Goal: Answer question/provide support

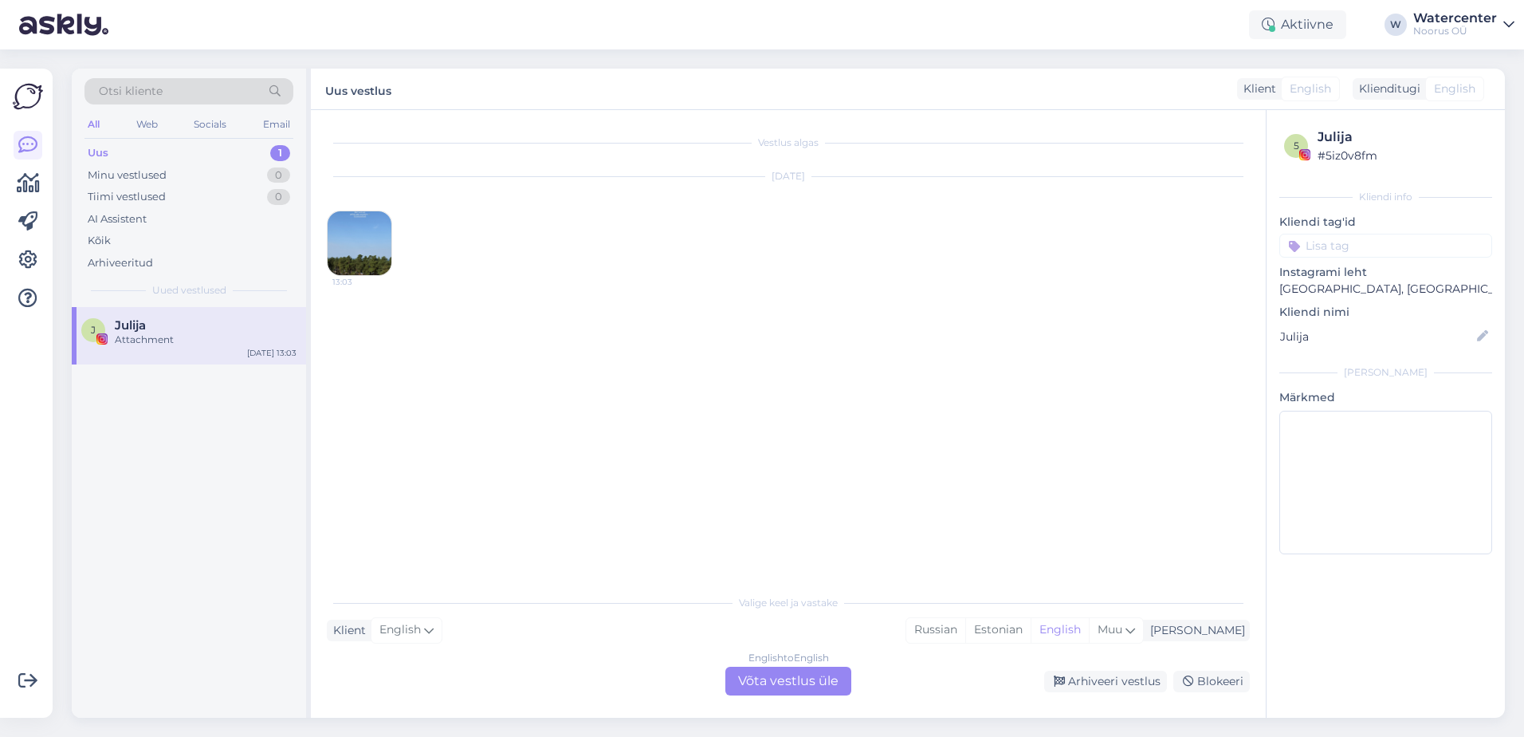
click at [404, 249] on div "[DATE] 13:03" at bounding box center [788, 226] width 923 height 134
click at [357, 226] on img at bounding box center [360, 243] width 64 height 64
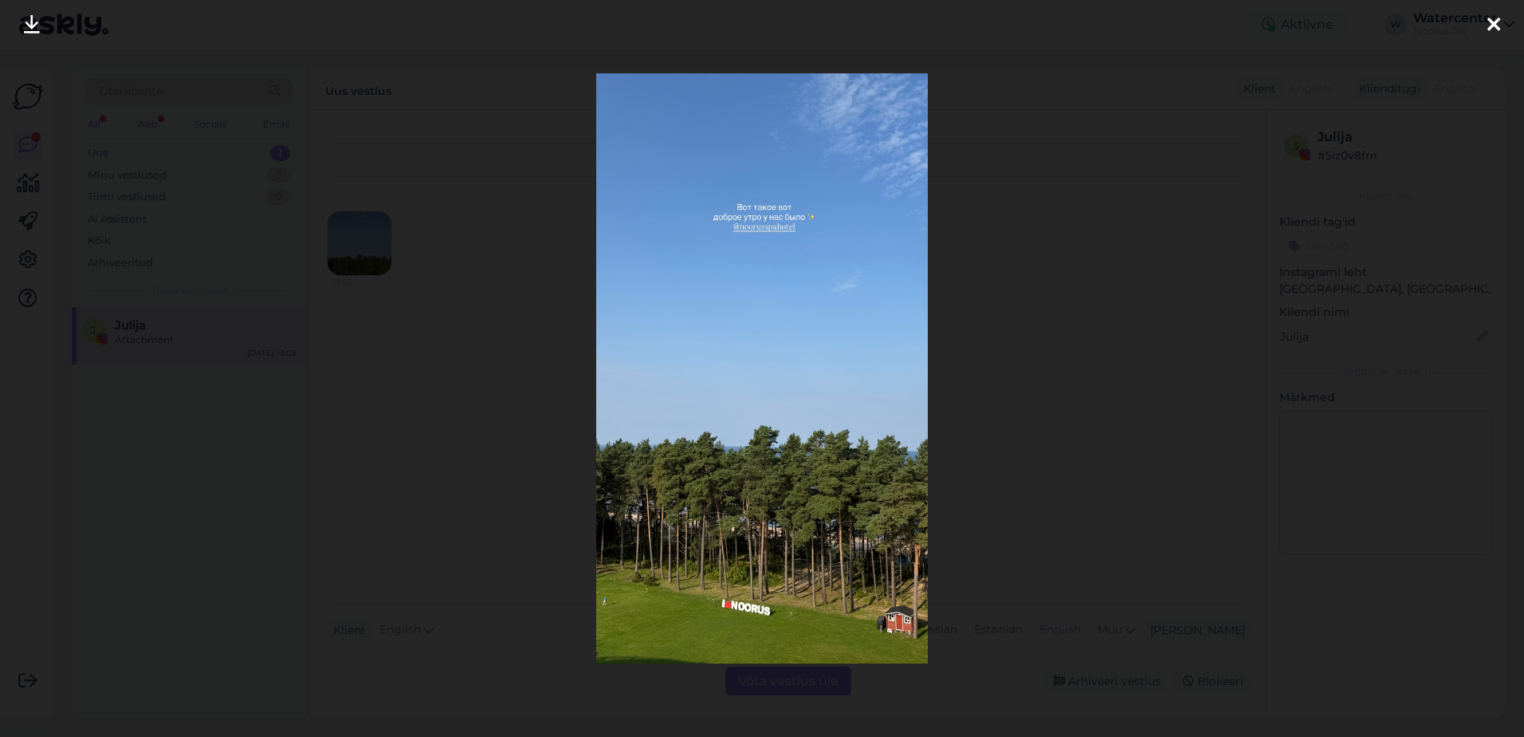
click at [1143, 262] on div at bounding box center [762, 368] width 1524 height 737
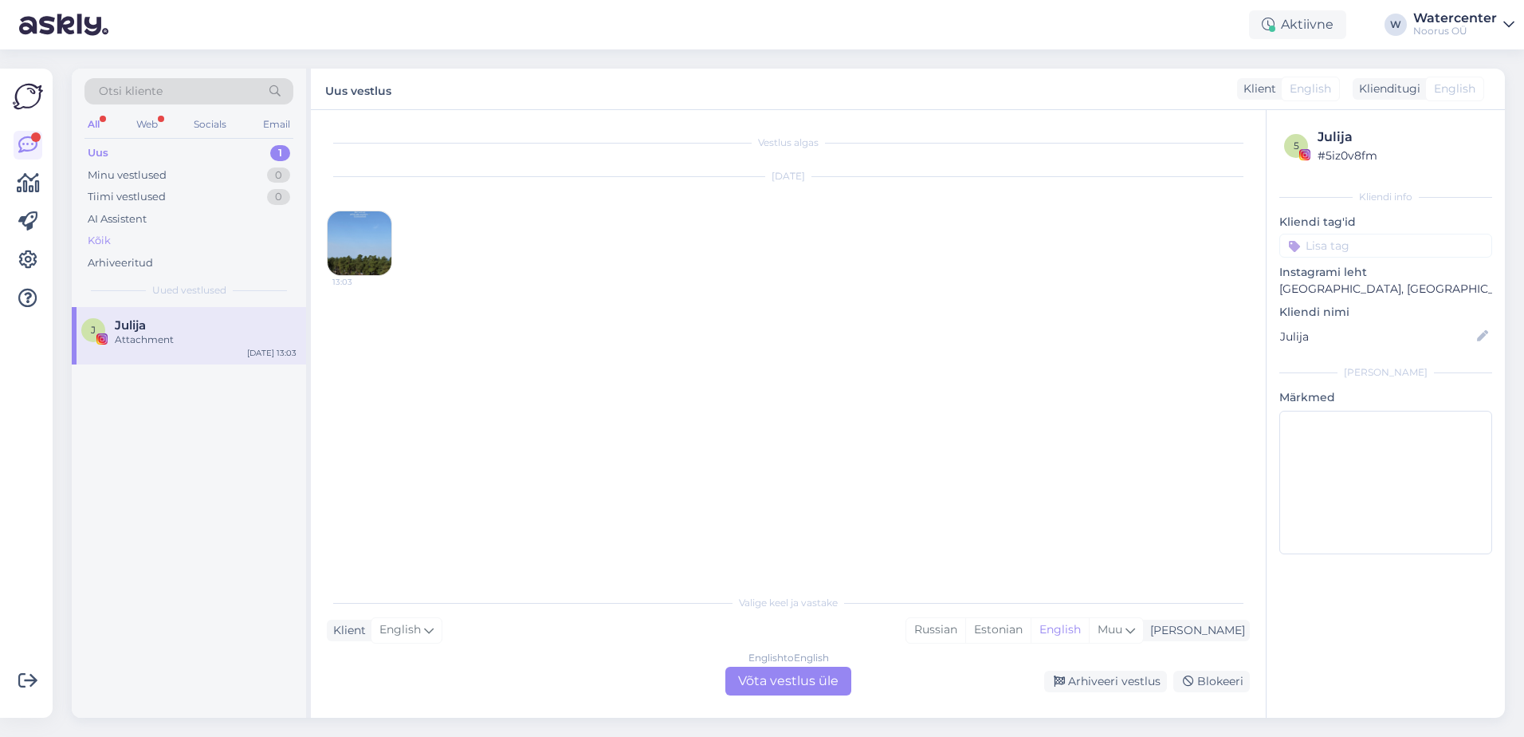
click at [136, 239] on div "Kõik" at bounding box center [189, 241] width 209 height 22
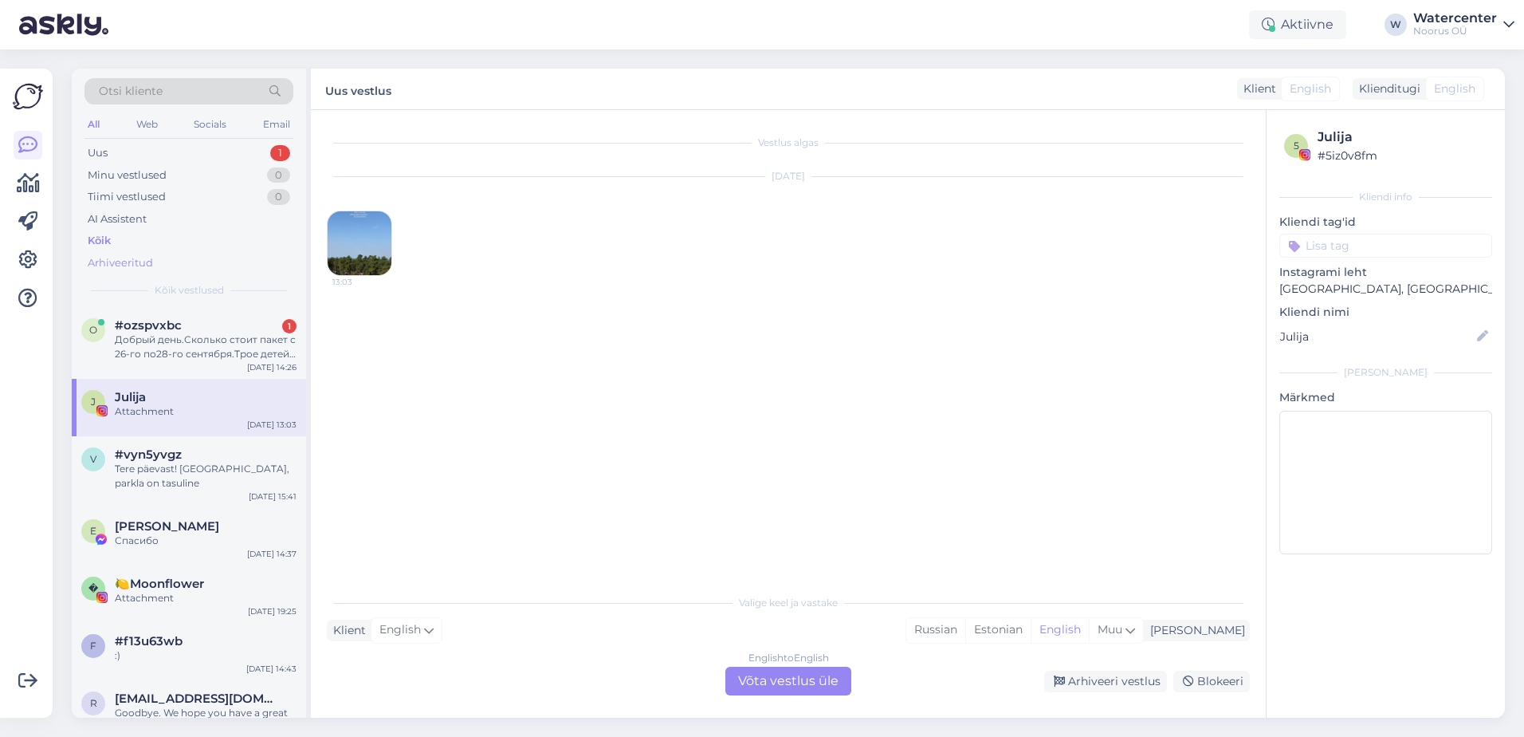
click at [162, 332] on div "Добрый день.Сколько стоит пакет с 26-го по28-го сентября.Трое детей 3,6,8.два в…" at bounding box center [206, 346] width 182 height 29
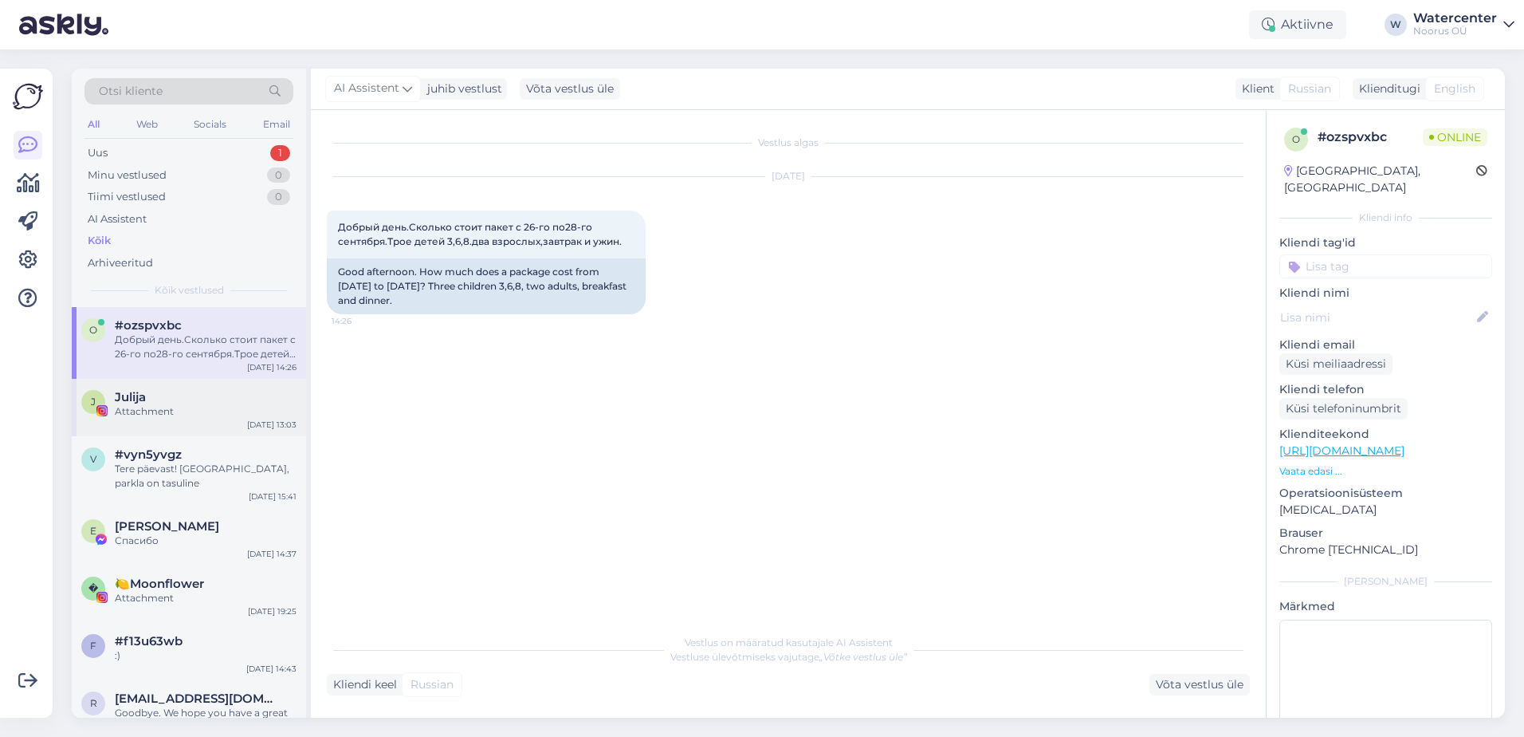
click at [242, 411] on div "Attachment" at bounding box center [206, 411] width 182 height 14
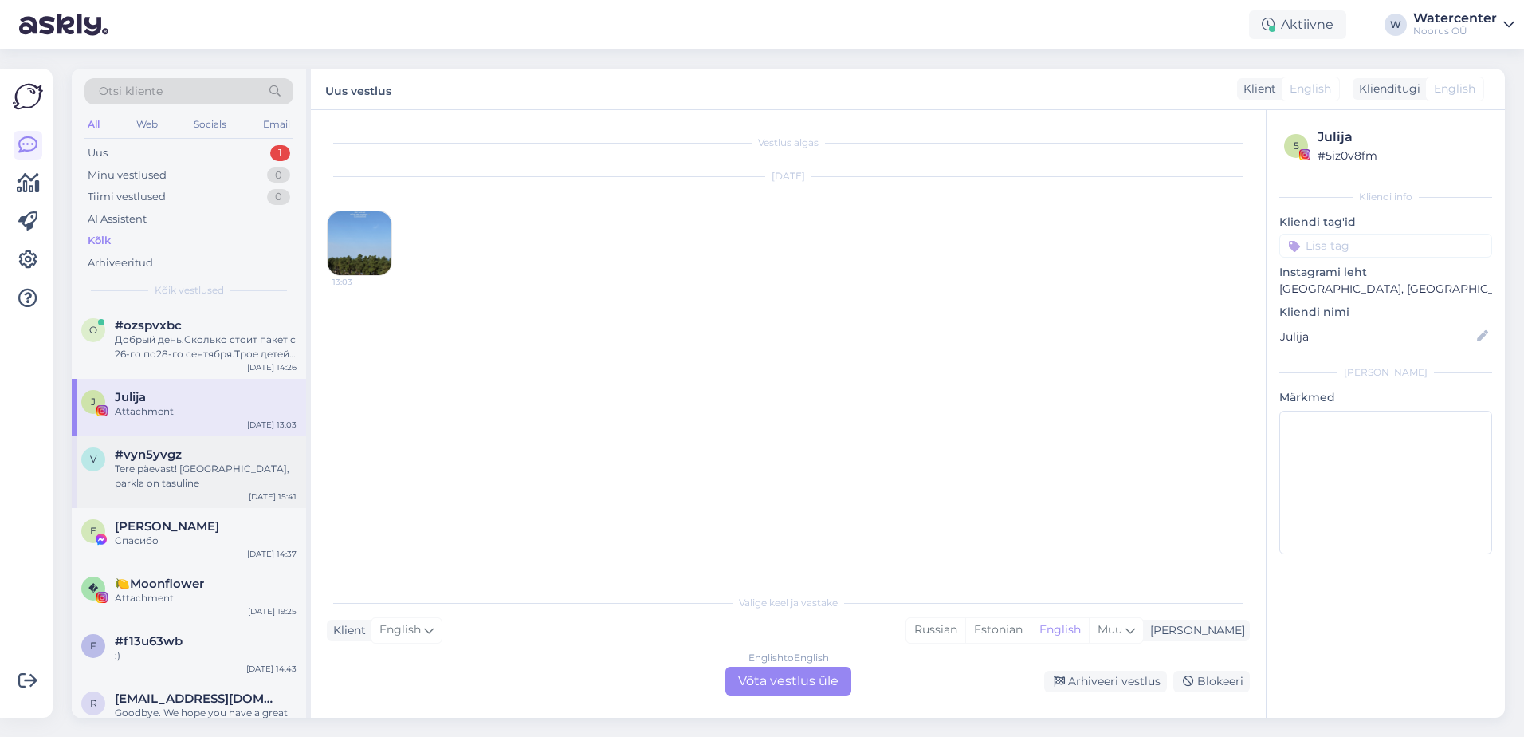
click at [230, 475] on div "Tere päevast! [GEOGRAPHIC_DATA], parkla on tasuline" at bounding box center [206, 476] width 182 height 29
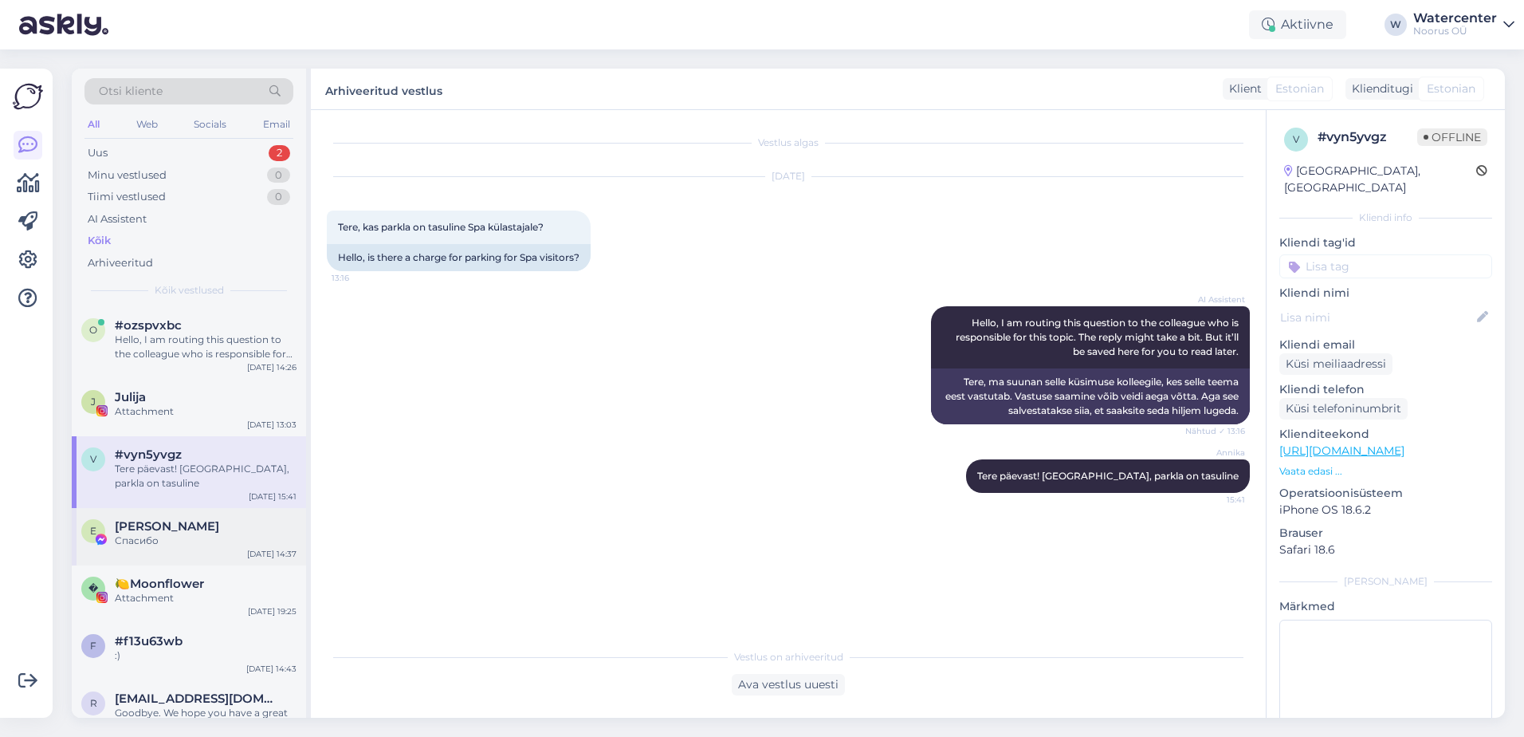
click at [159, 533] on div "Спасибо" at bounding box center [206, 540] width 182 height 14
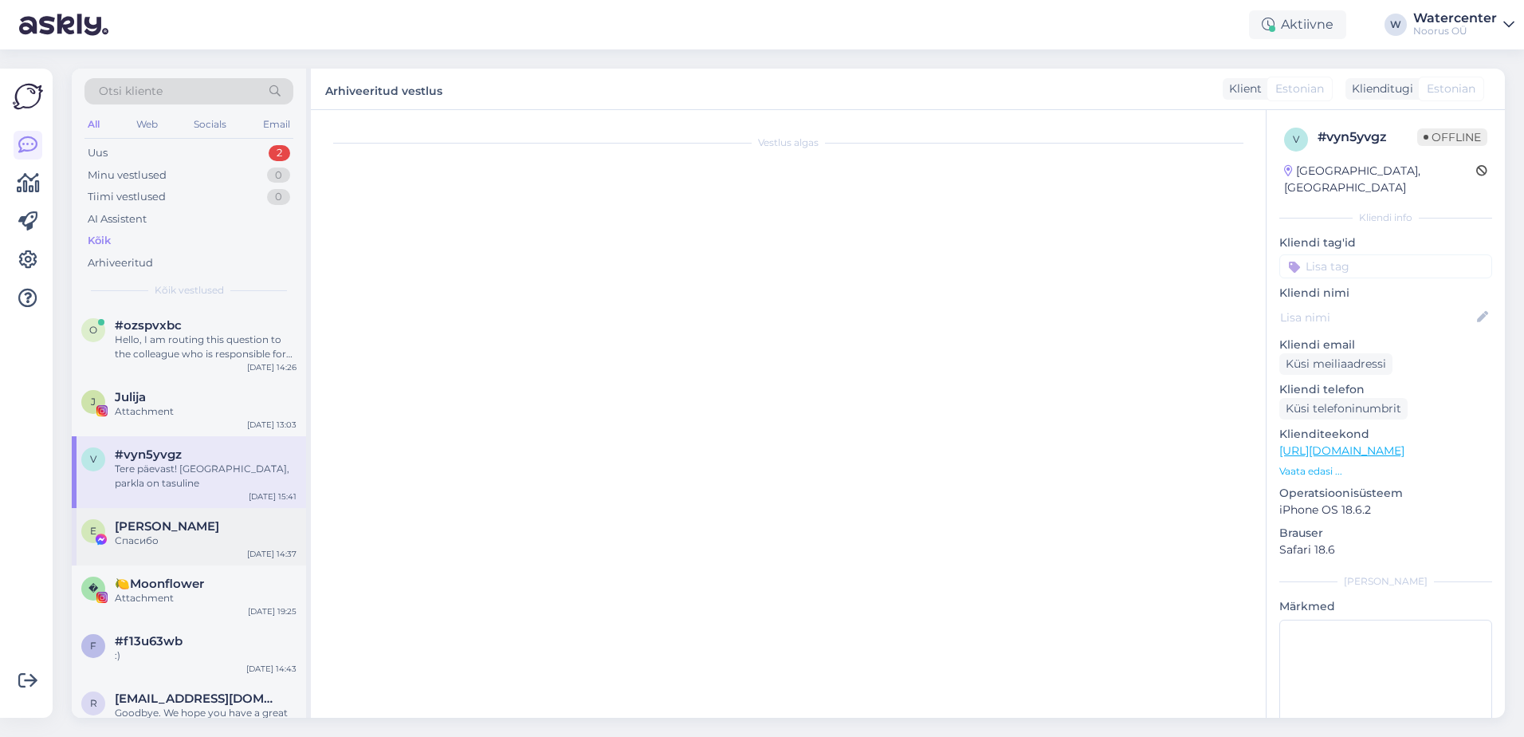
scroll to position [425, 0]
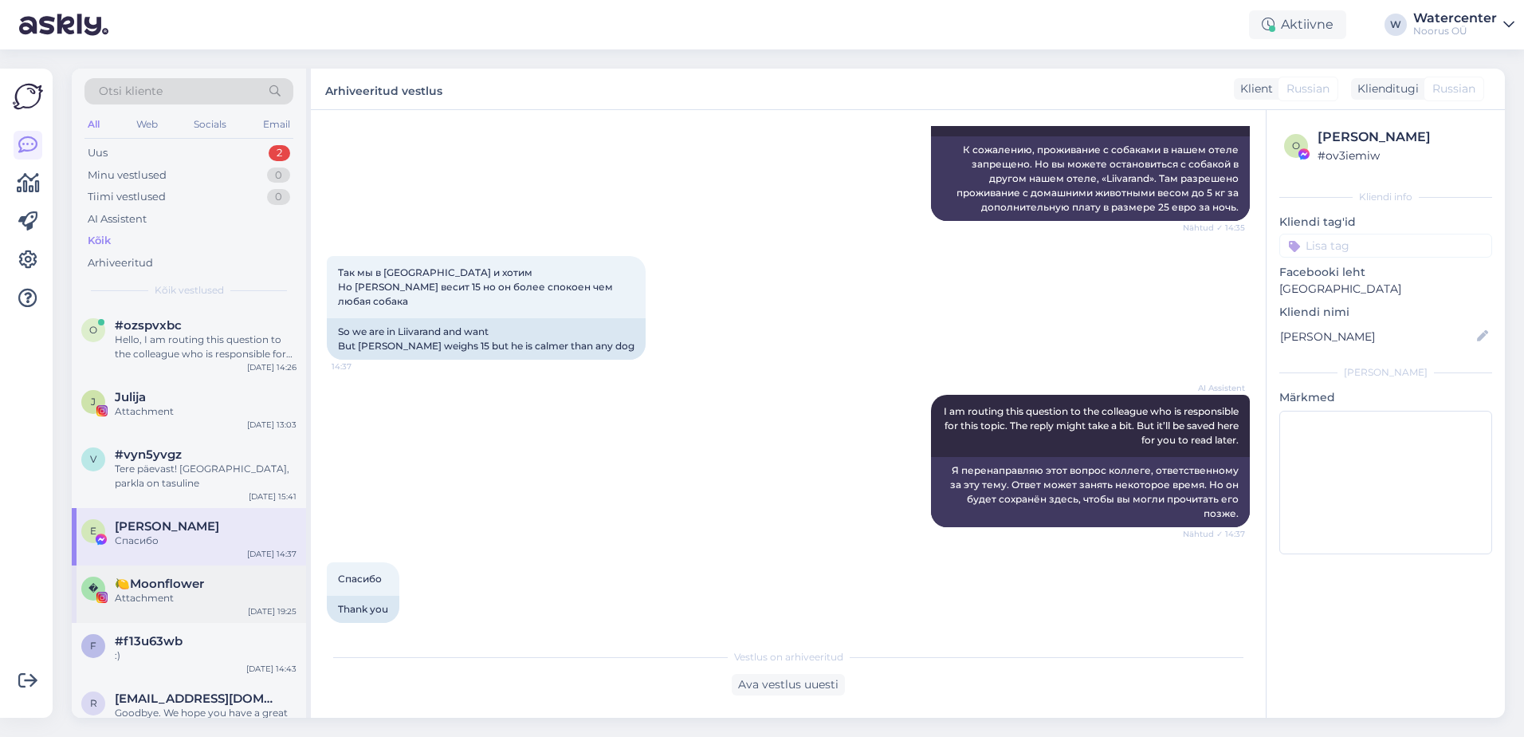
click at [172, 591] on div "Attachment" at bounding box center [206, 598] width 182 height 14
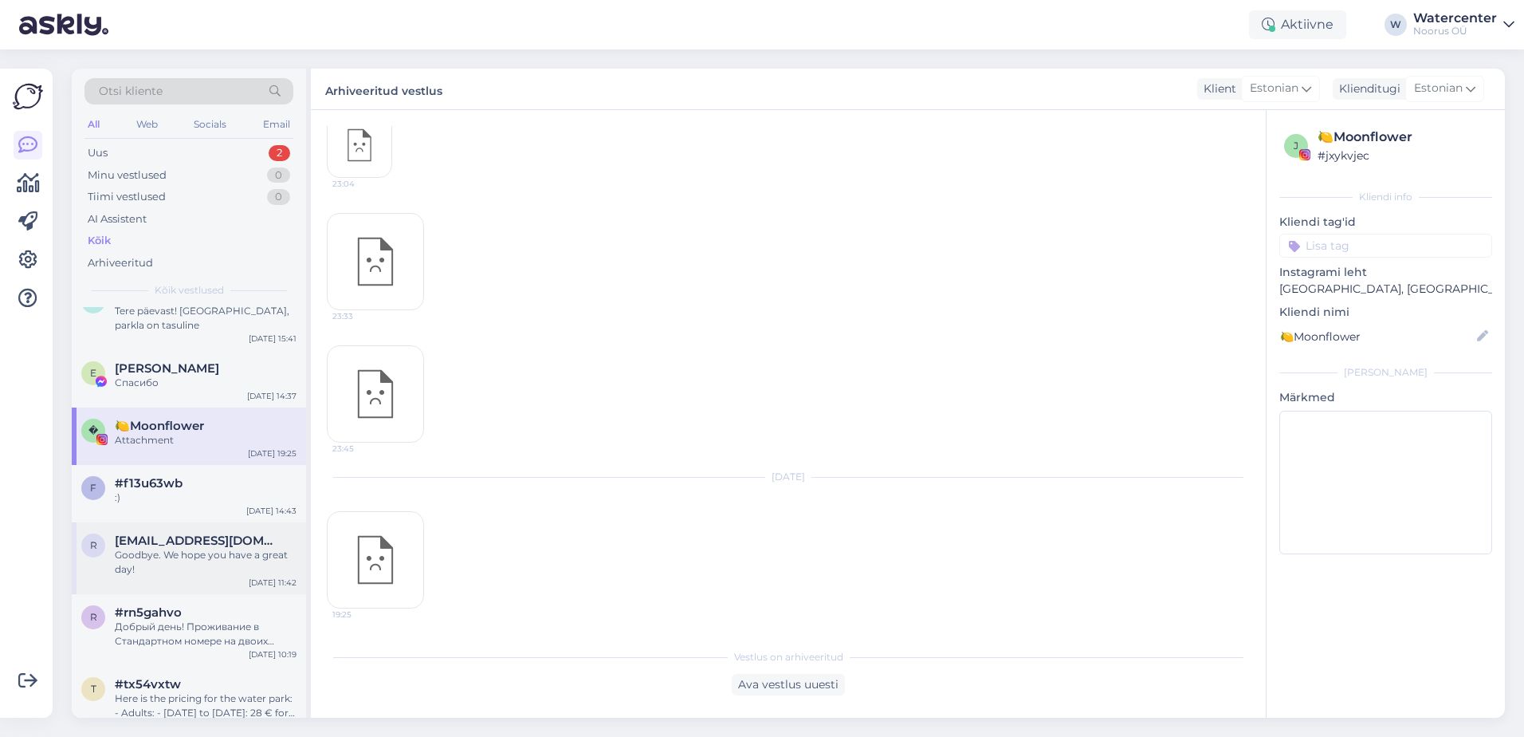
scroll to position [159, 0]
click at [193, 489] on div ":)" at bounding box center [206, 496] width 182 height 14
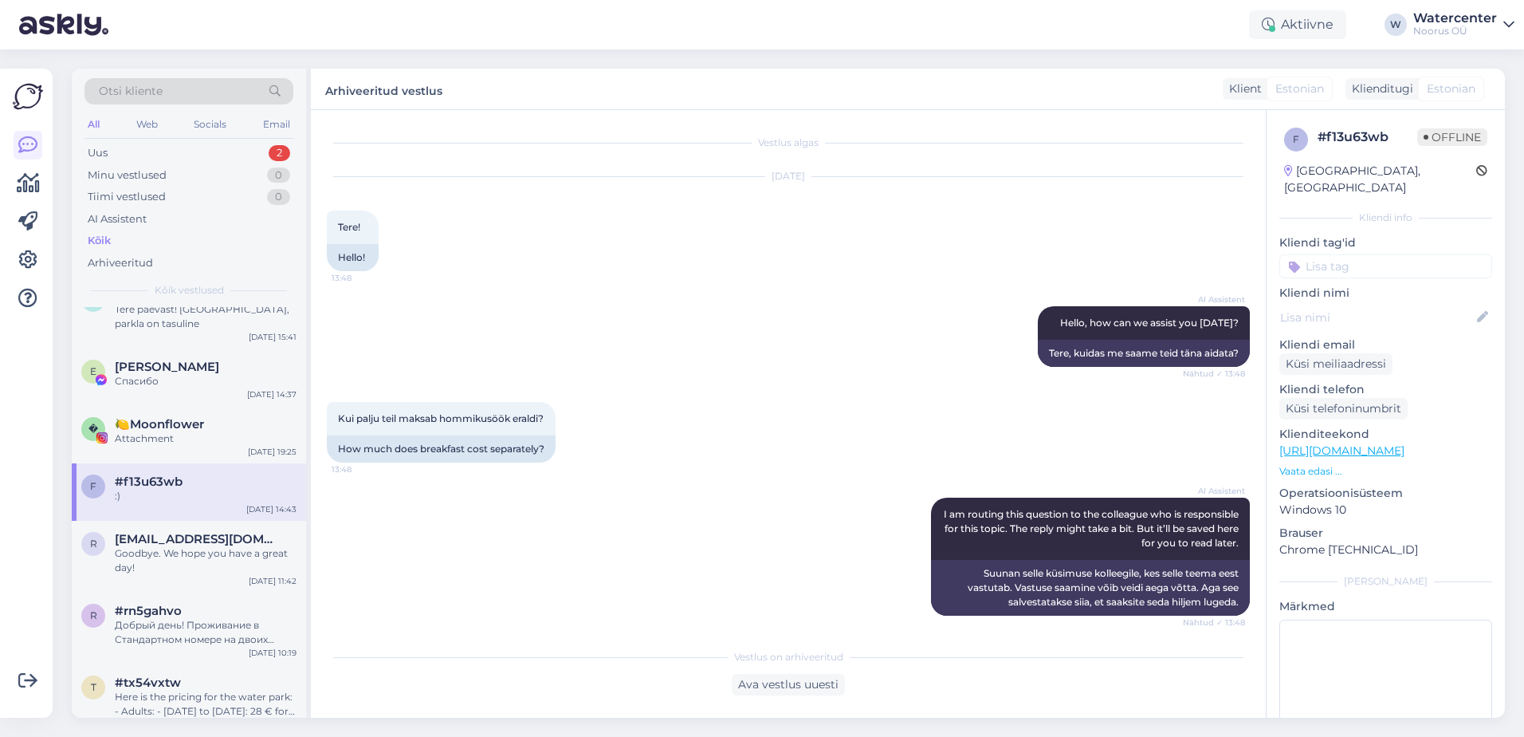
scroll to position [503, 0]
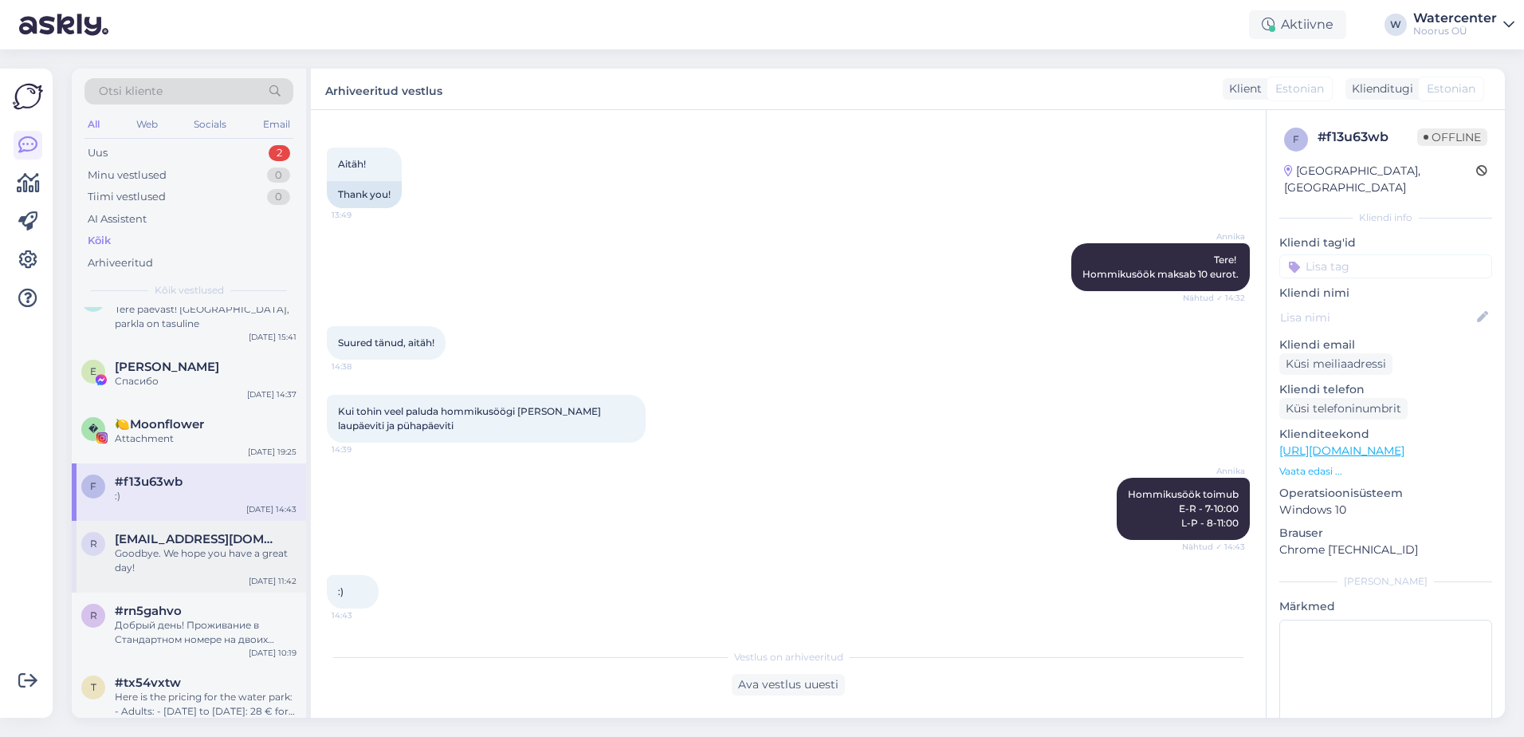
click at [240, 546] on div "Goodbye. We hope you have a great day!" at bounding box center [206, 560] width 182 height 29
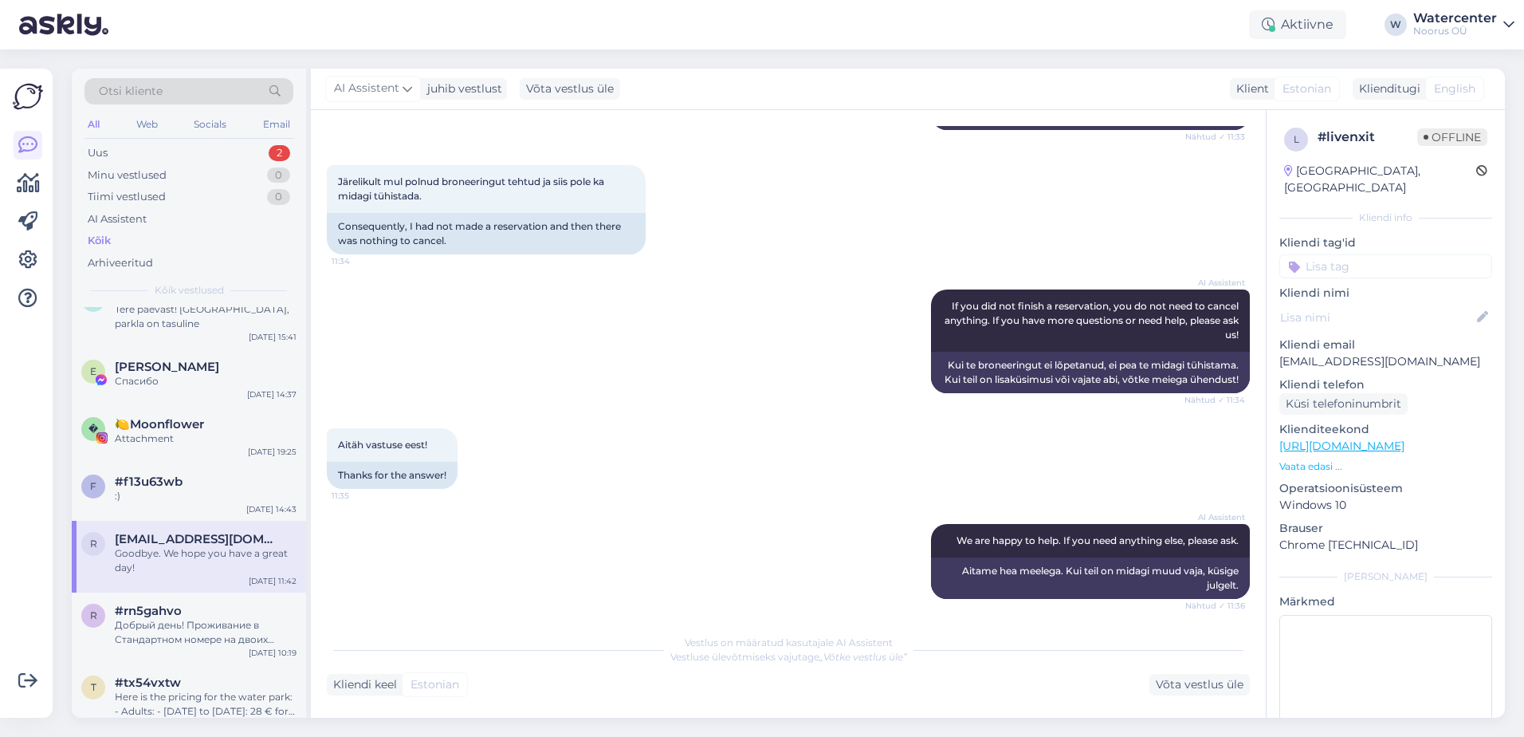
scroll to position [991, 0]
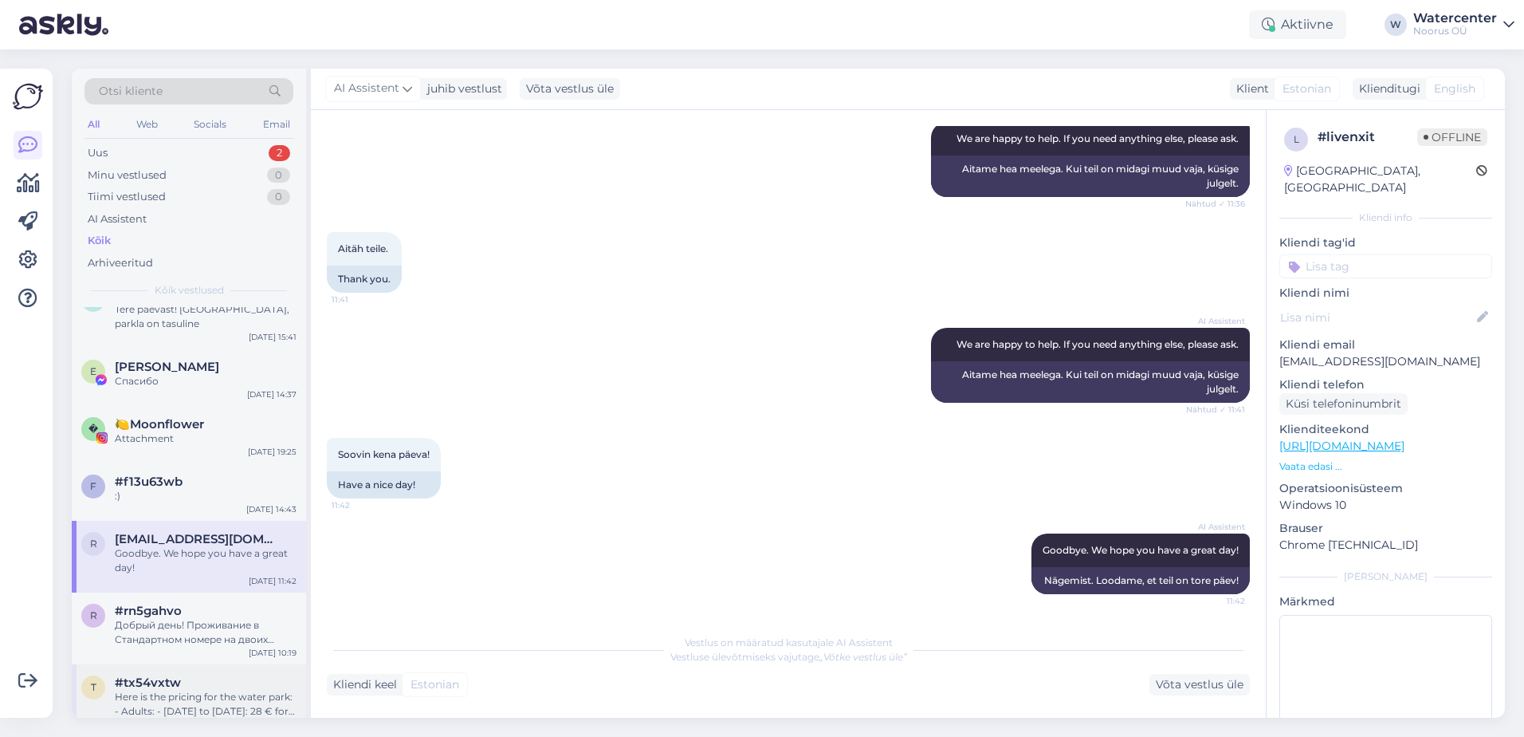
click at [114, 664] on div "t #tx54vxtw Here is the pricing for the water park: - Adults: - [DATE] to [DATE…" at bounding box center [189, 700] width 234 height 72
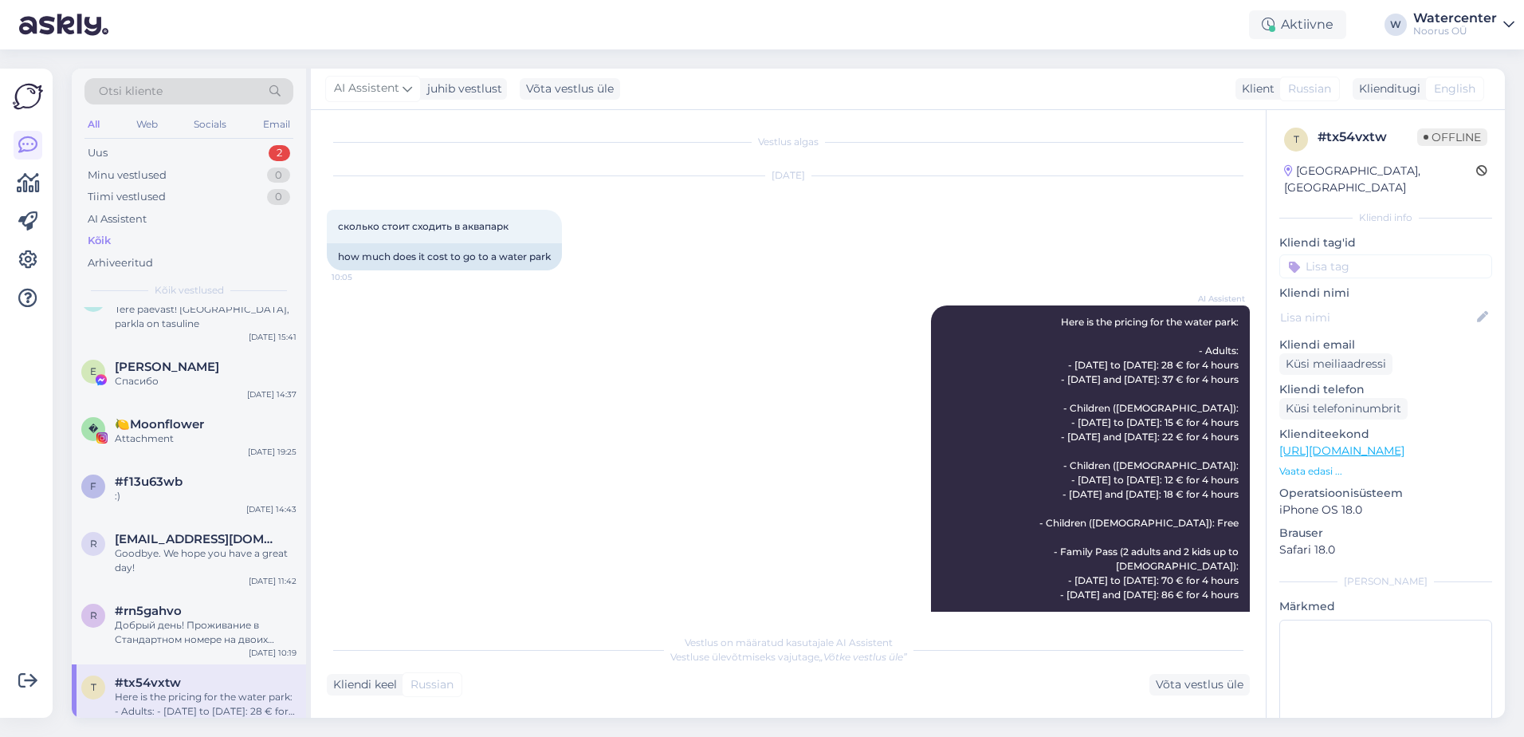
scroll to position [0, 0]
click at [761, 325] on div "AI Assistent Here is the pricing for the water park: - Adults: - [DATE] to [DAT…" at bounding box center [788, 631] width 923 height 684
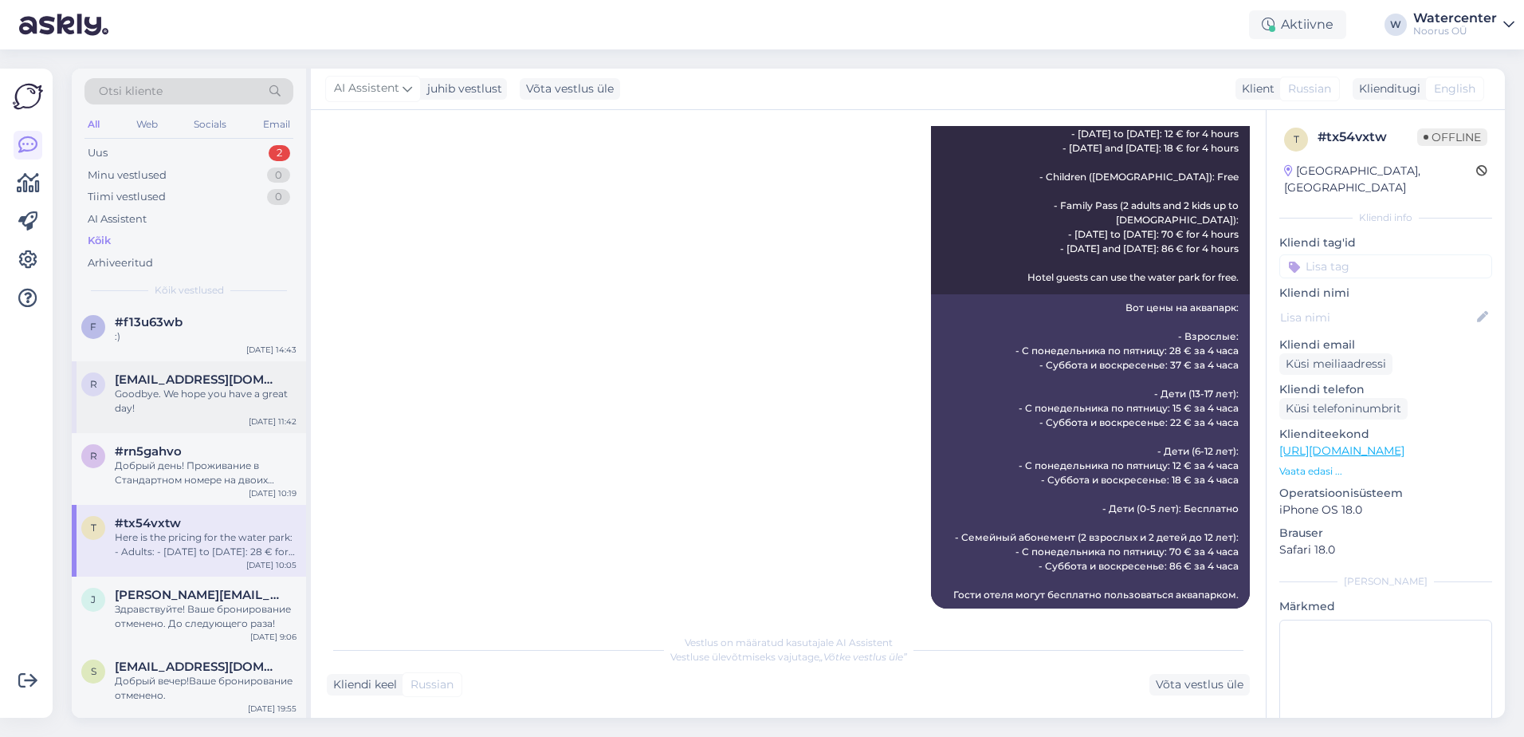
scroll to position [399, 0]
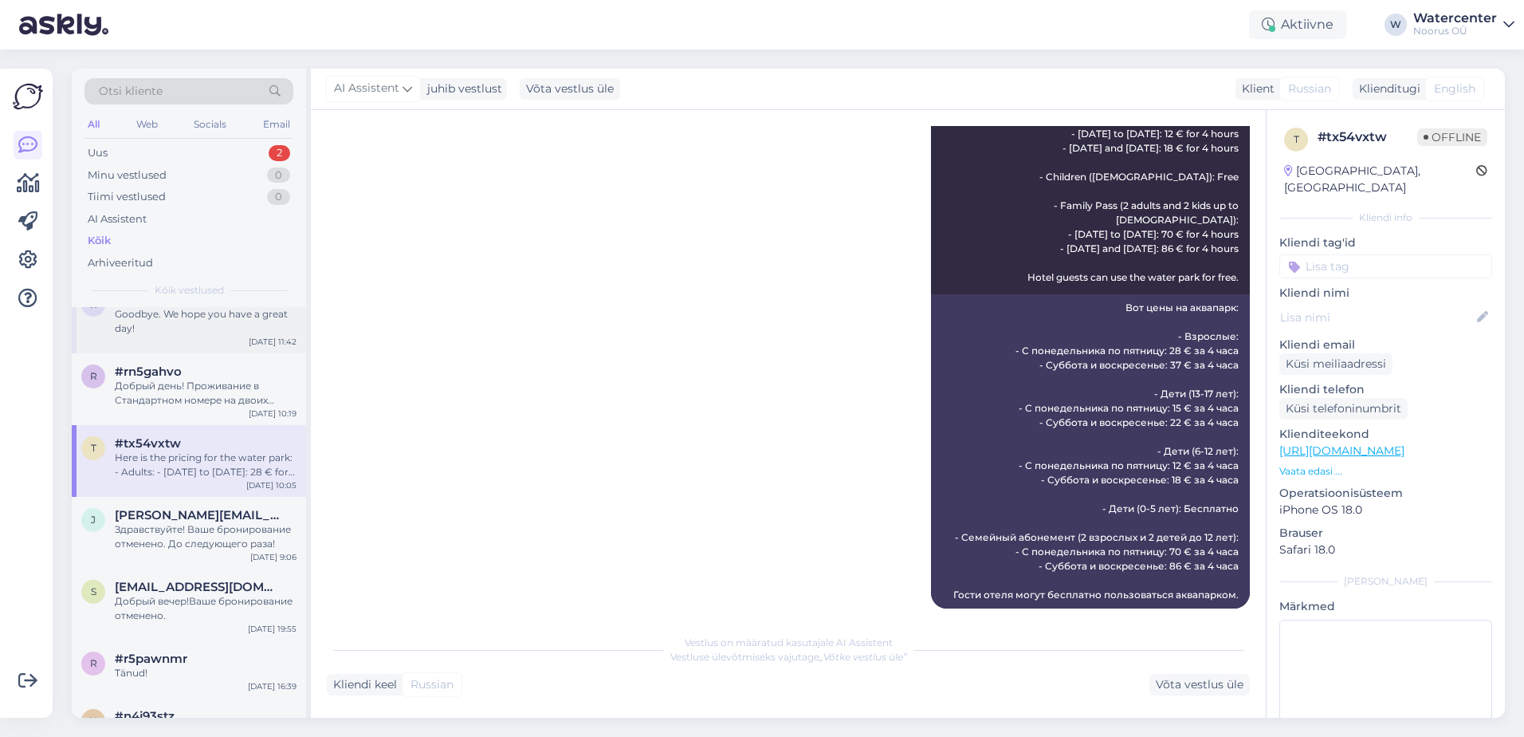
click at [200, 529] on div "Здравствуйте! Ваше бронирование отменено. До следующего раза!" at bounding box center [206, 536] width 182 height 29
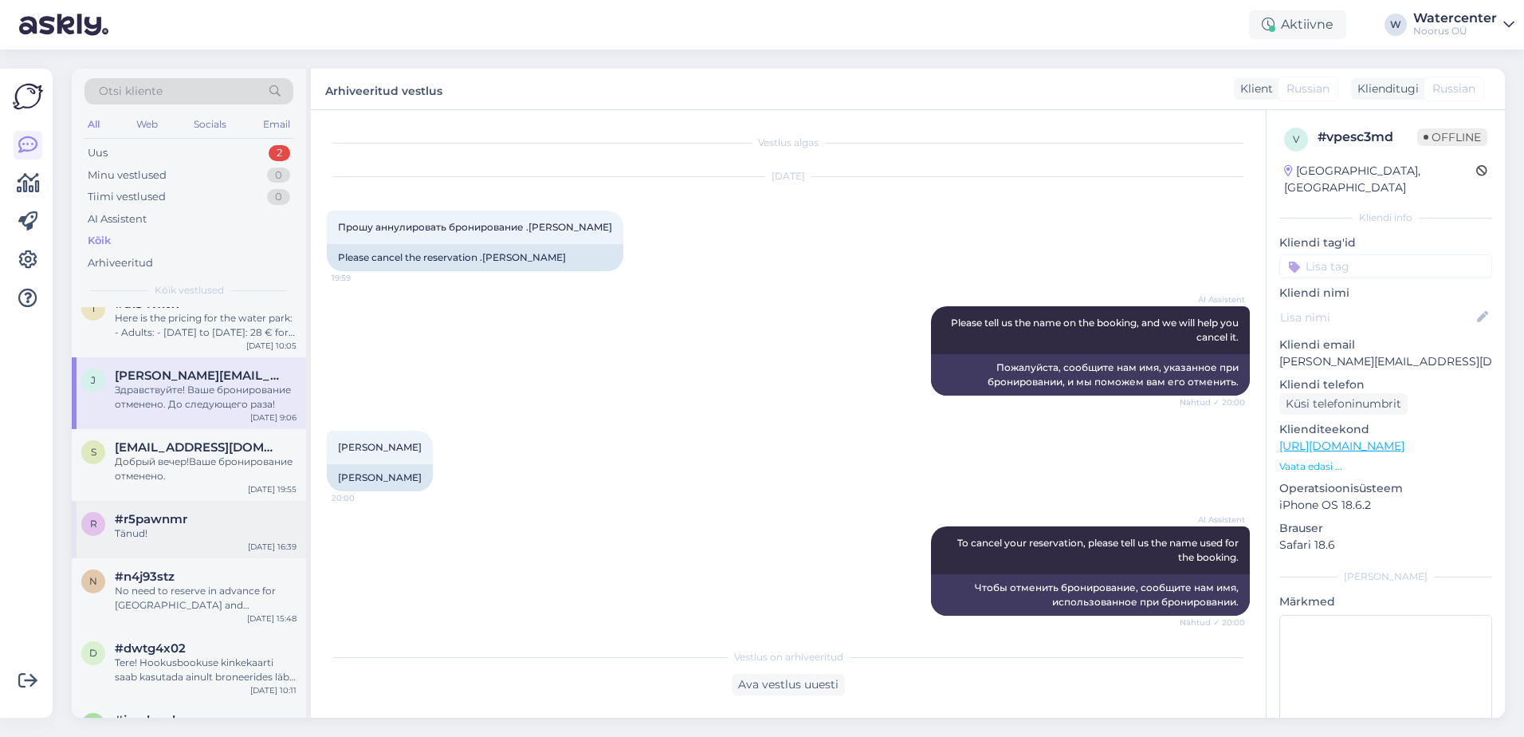
scroll to position [558, 0]
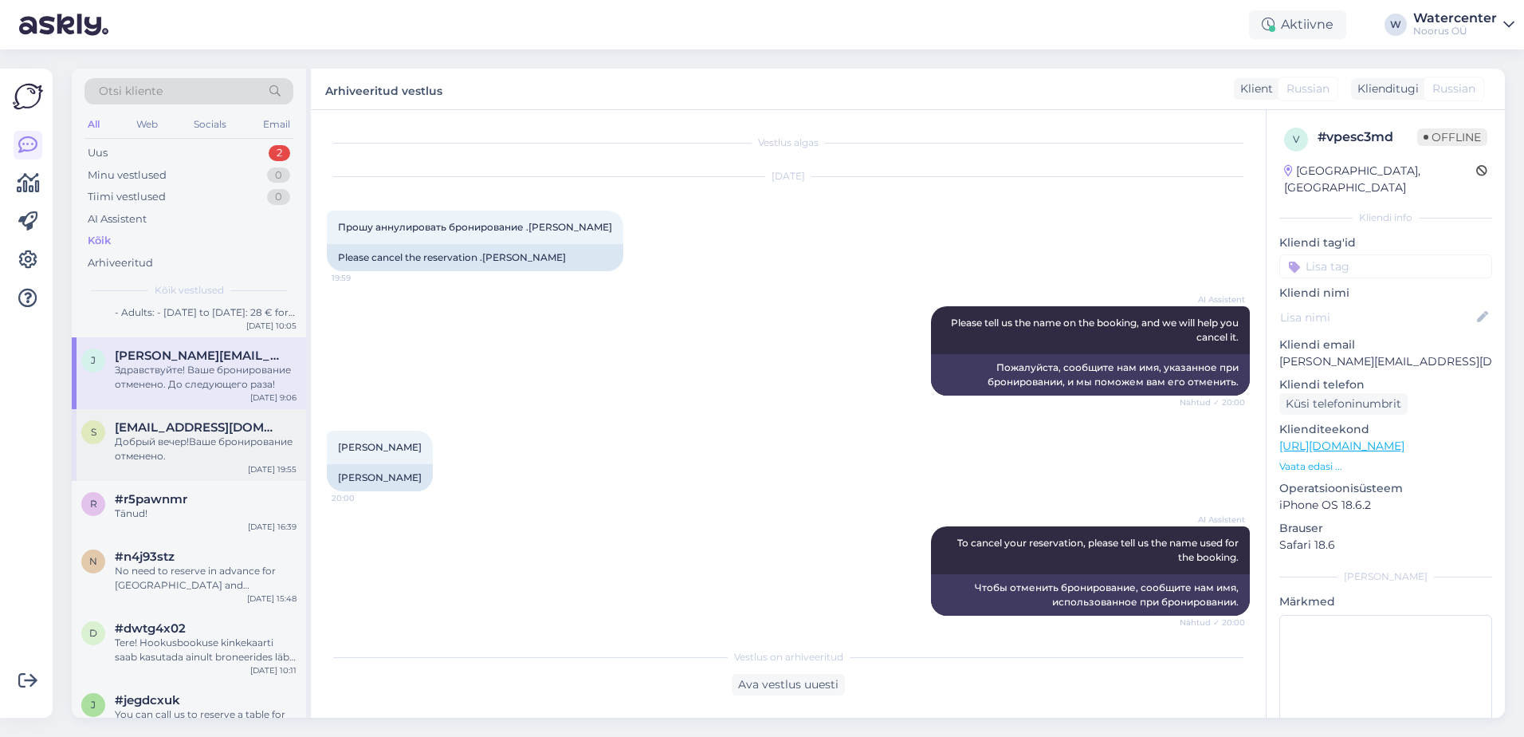
click at [201, 458] on div "s [EMAIL_ADDRESS][DOMAIN_NAME] Добрый вечер!Ваше бронирование отменено. [DATE] …" at bounding box center [189, 445] width 234 height 72
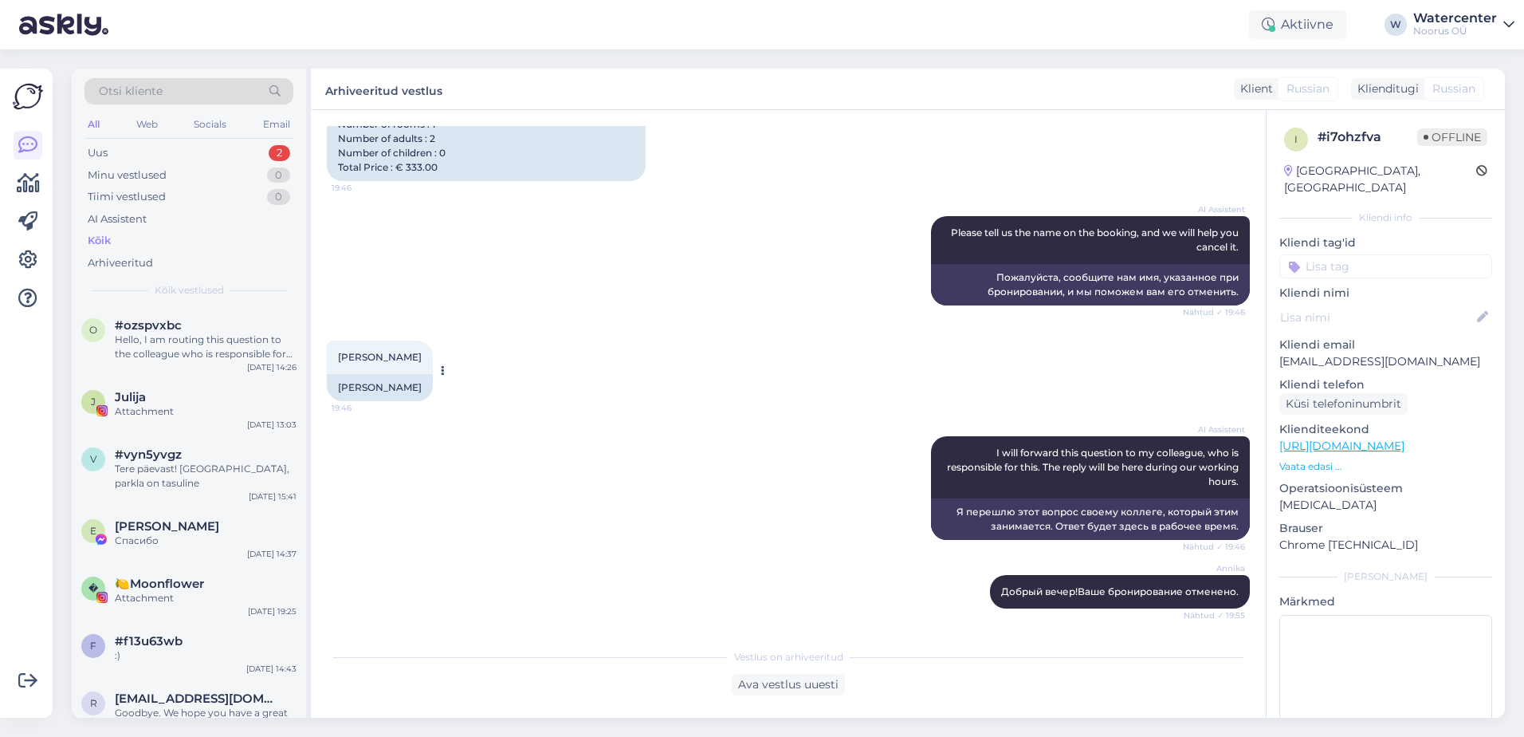
scroll to position [0, 0]
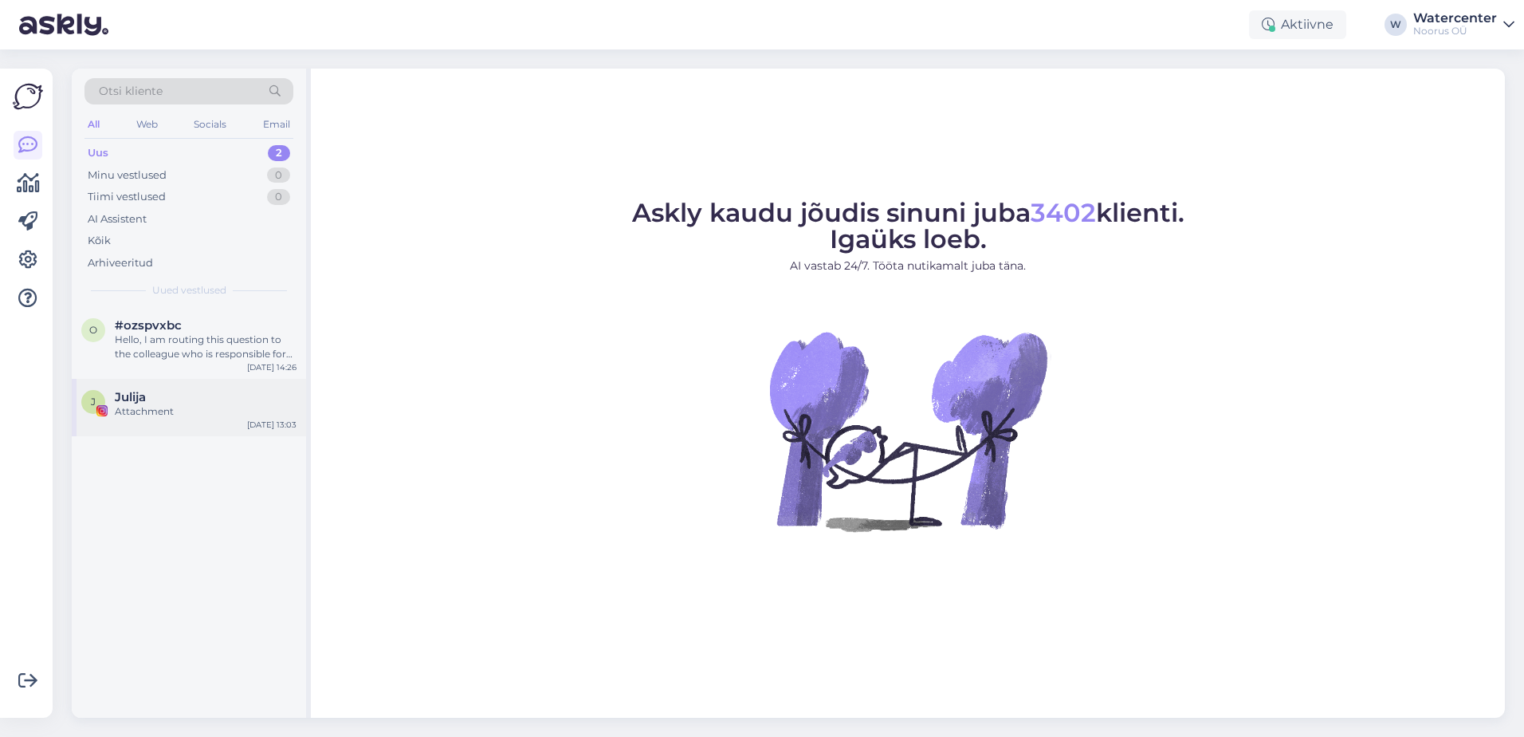
click at [165, 415] on div "Attachment" at bounding box center [206, 411] width 182 height 14
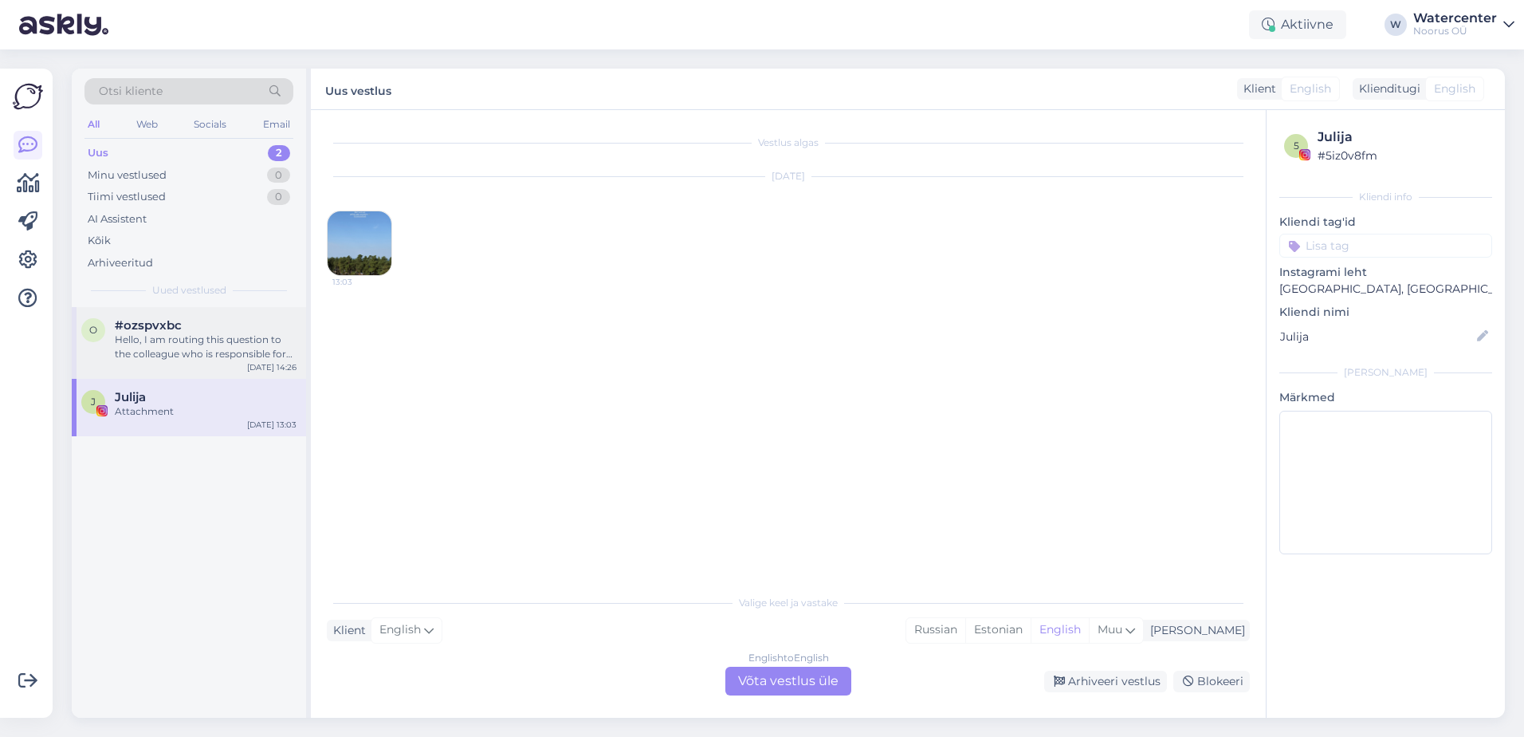
click at [163, 333] on div "Hello, I am routing this question to the colleague who is responsible for this …" at bounding box center [206, 346] width 182 height 29
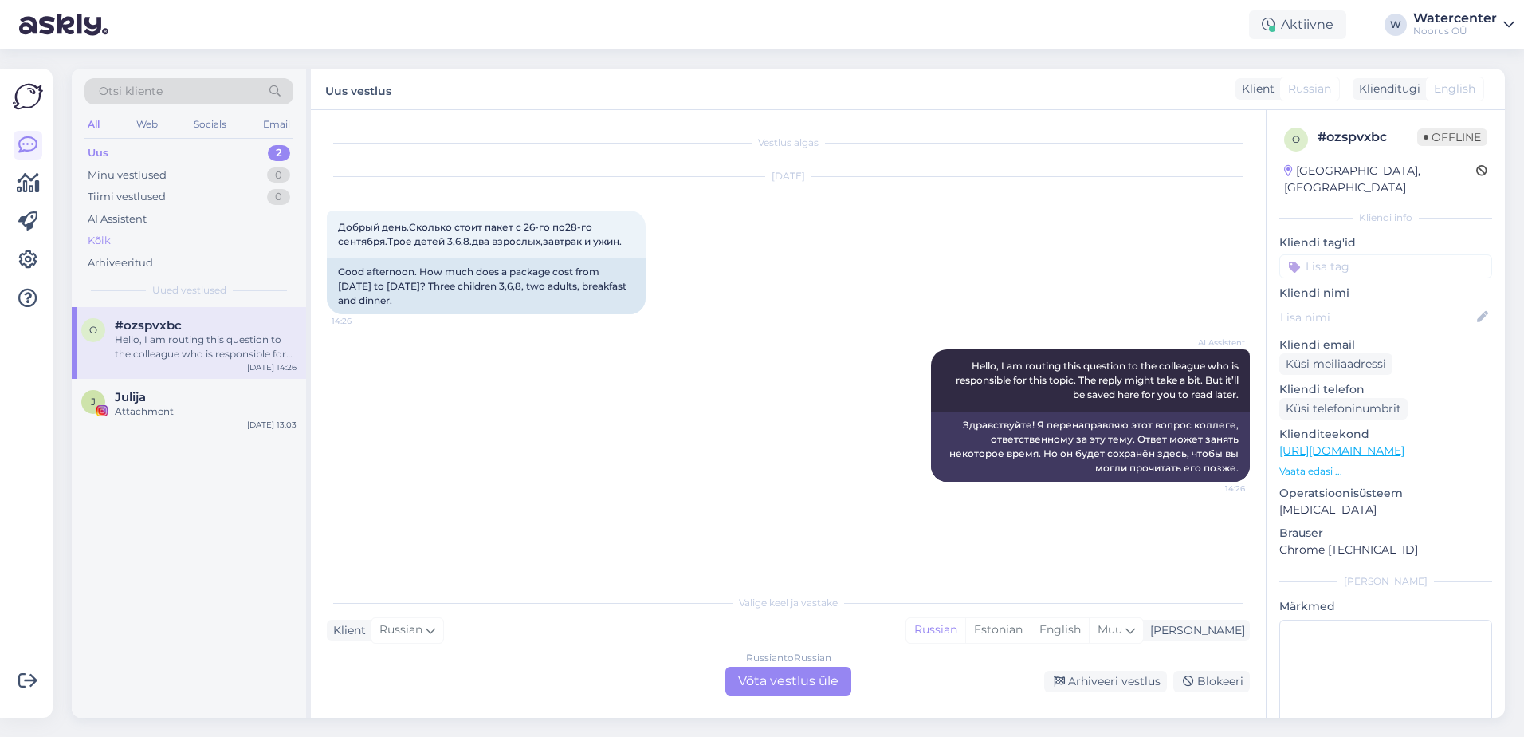
click at [119, 236] on div "Kõik" at bounding box center [189, 241] width 209 height 22
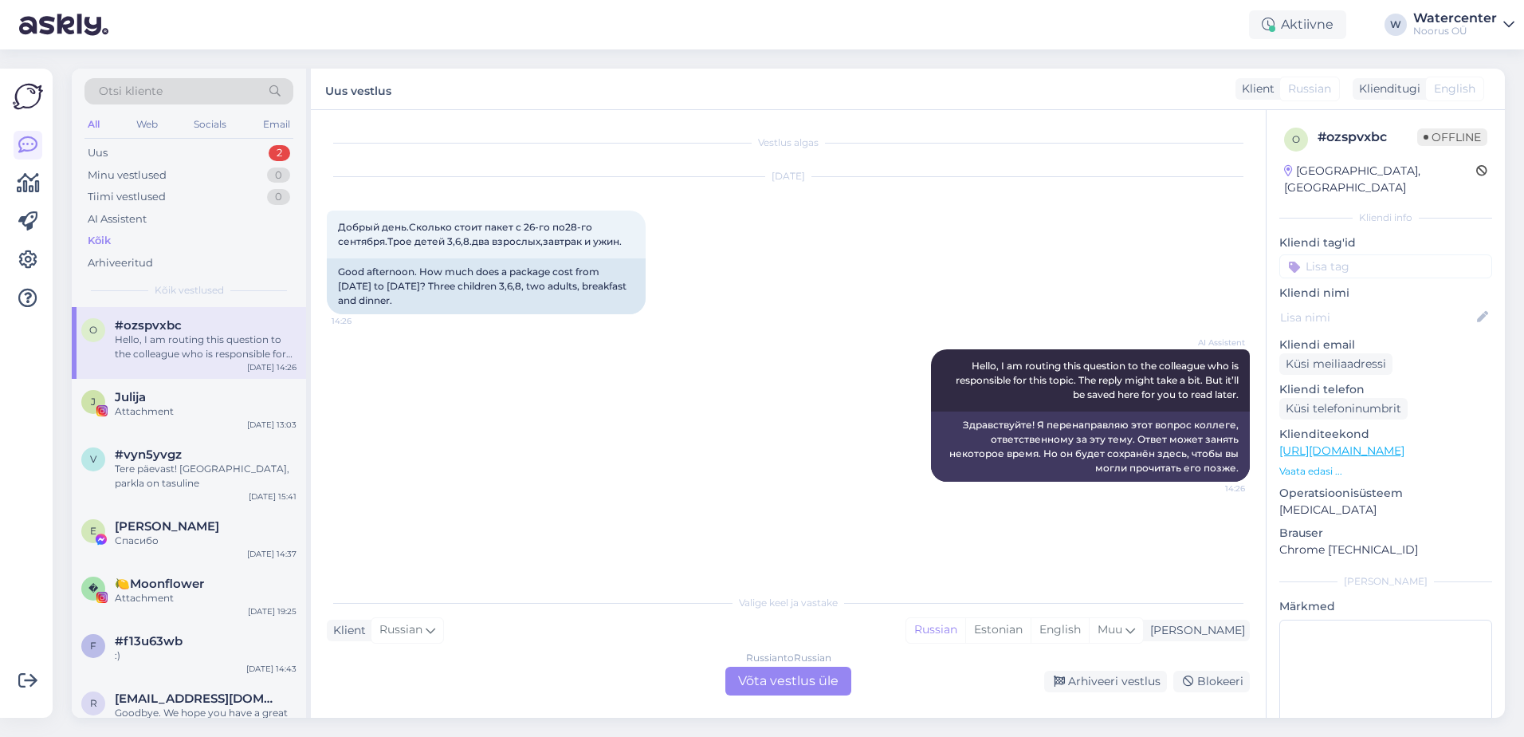
click at [175, 368] on div "o #ozspvxbc Hello, I am routing this question to the colleague who is responsib…" at bounding box center [189, 343] width 234 height 72
